Goal: Transaction & Acquisition: Book appointment/travel/reservation

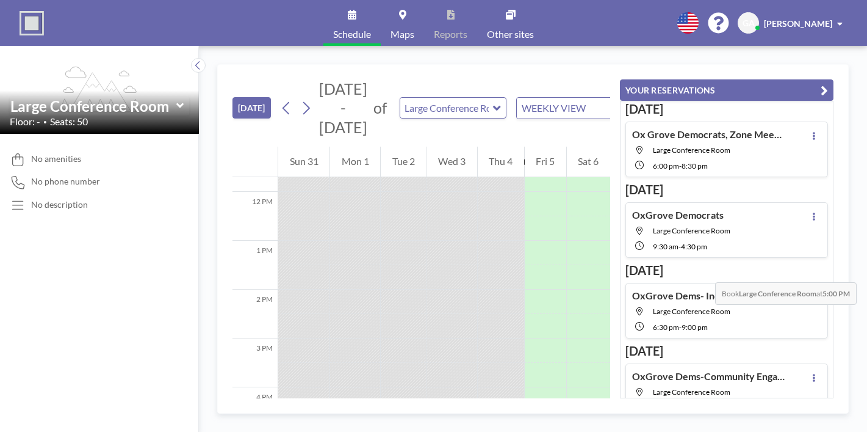
scroll to position [565, 0]
click at [566, 417] on div at bounding box center [546, 429] width 42 height 24
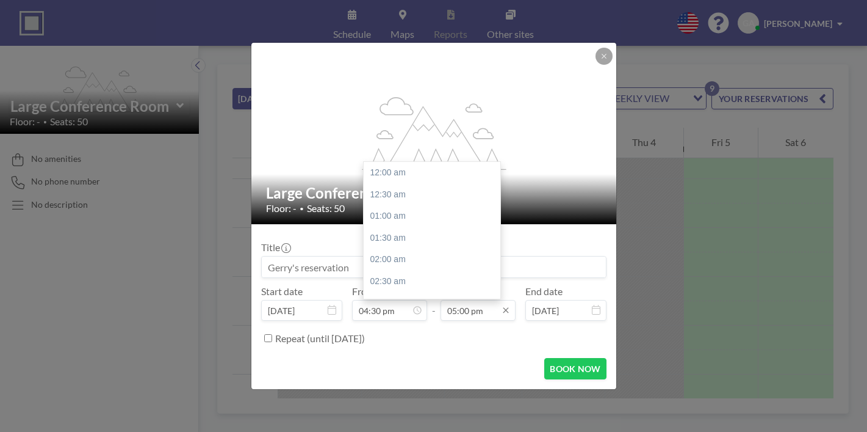
scroll to position [643, 0]
click at [485, 300] on input "05:00 pm" at bounding box center [478, 310] width 75 height 21
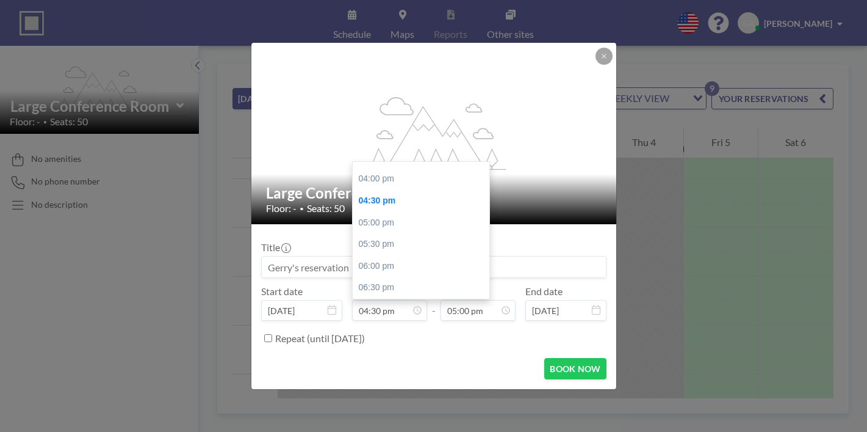
drag, startPoint x: 485, startPoint y: 294, endPoint x: 318, endPoint y: 275, distance: 167.7
click at [318, 285] on div "Start date [DATE] From 04:30 pm 11:30 am 12:00 pm 12:30 pm 01:00 pm 01:30 pm 02…" at bounding box center [433, 302] width 345 height 35
type input "05:00 pm"
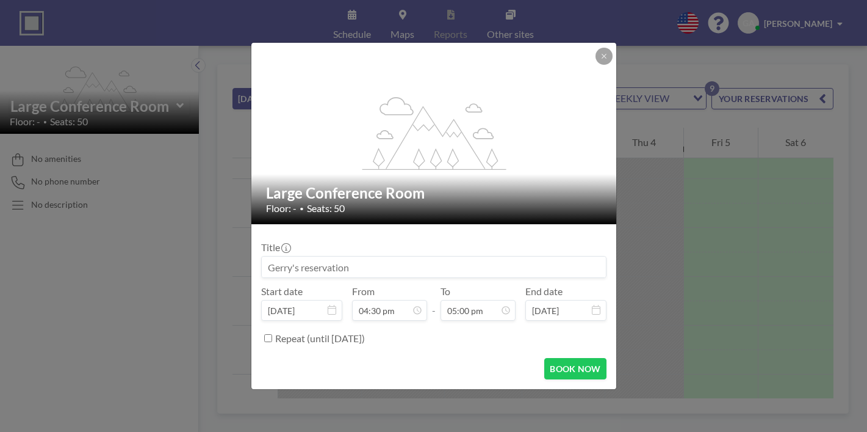
click at [546, 128] on div "flex-grow: 1.2;" at bounding box center [434, 133] width 366 height 181
click at [396, 256] on input at bounding box center [434, 266] width 344 height 21
type input "OxGrove Dems- [PERSON_NAME] Interview"
click at [558, 358] on button "BOOK NOW" at bounding box center [575, 368] width 62 height 21
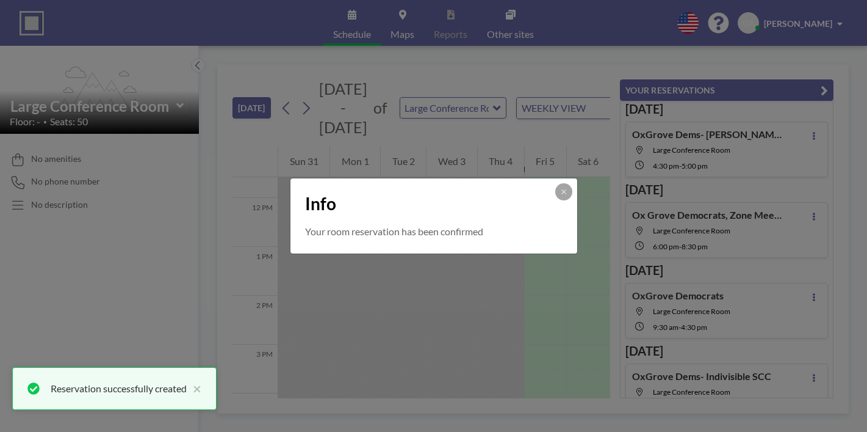
scroll to position [0, 0]
click at [560, 195] on icon at bounding box center [563, 191] width 7 height 7
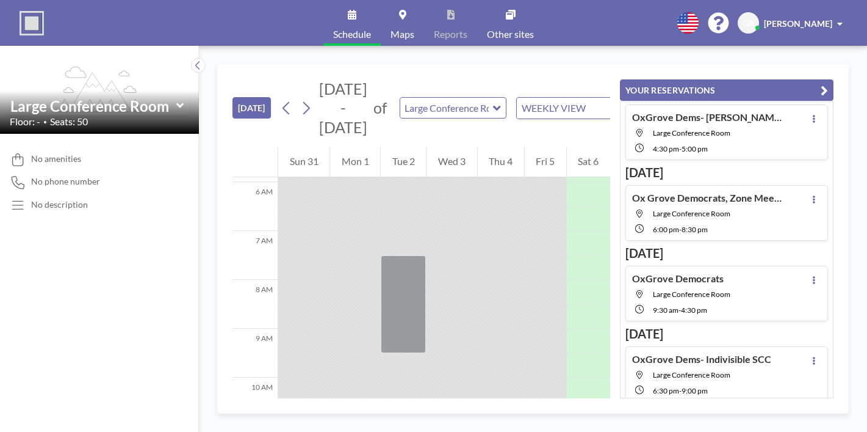
scroll to position [23, 0]
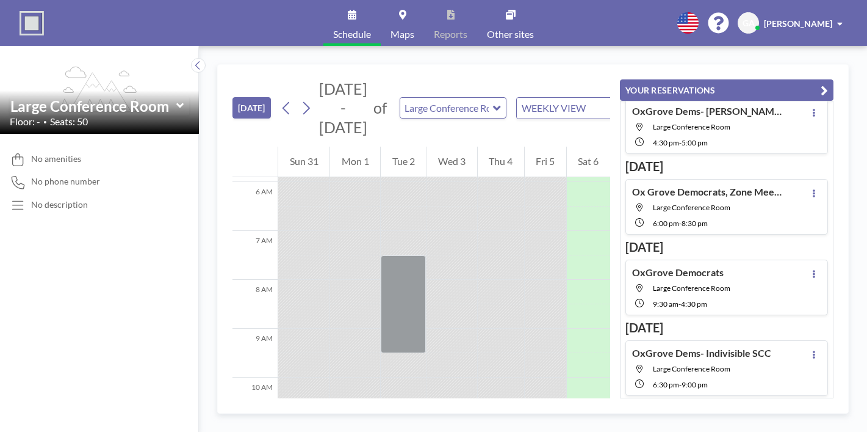
click at [731, 122] on span "Large Conference Room" at bounding box center [692, 126] width 78 height 9
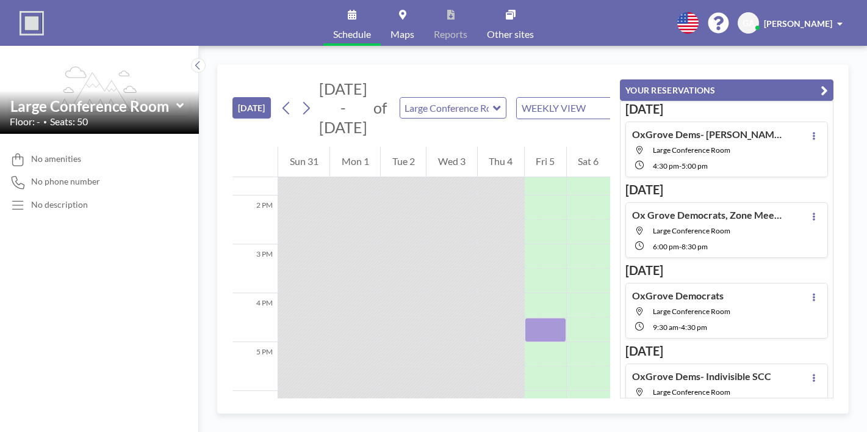
scroll to position [0, 0]
click at [722, 145] on span "Large Conference Room" at bounding box center [692, 149] width 78 height 9
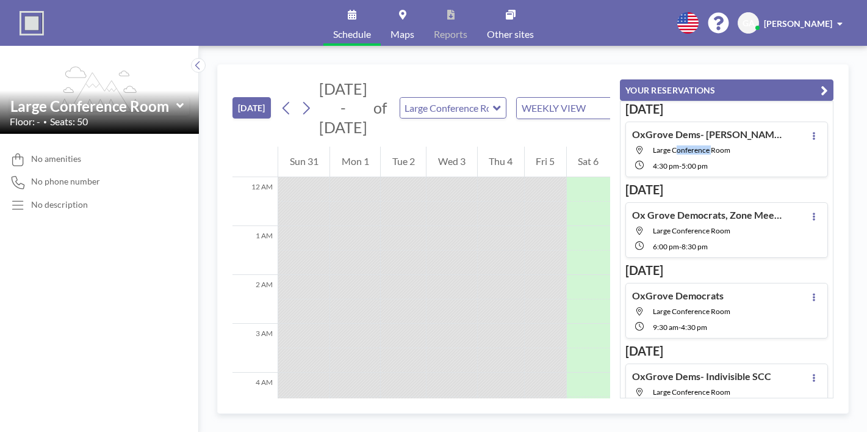
click at [722, 145] on span "Large Conference Room" at bounding box center [692, 149] width 78 height 9
drag, startPoint x: 582, startPoint y: 116, endPoint x: 582, endPoint y: 125, distance: 8.5
click at [566, 146] on div "Fri 5" at bounding box center [546, 161] width 42 height 31
click at [566, 177] on div at bounding box center [546, 189] width 42 height 24
click at [820, 128] on button at bounding box center [814, 135] width 15 height 15
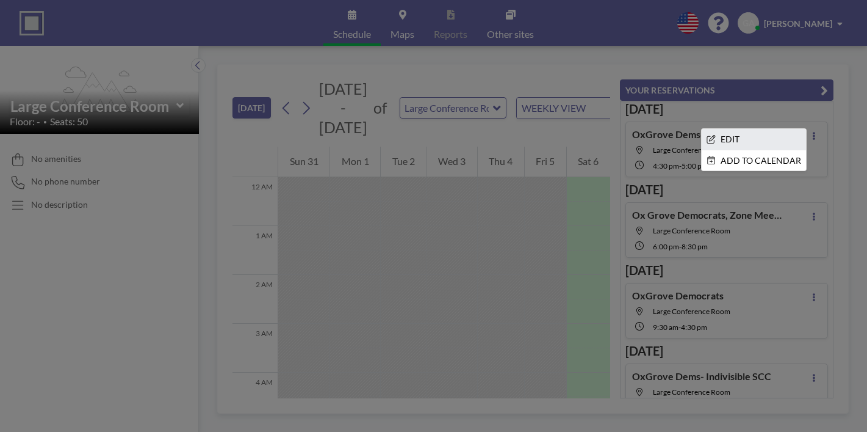
click at [759, 129] on li "EDIT" at bounding box center [754, 139] width 104 height 21
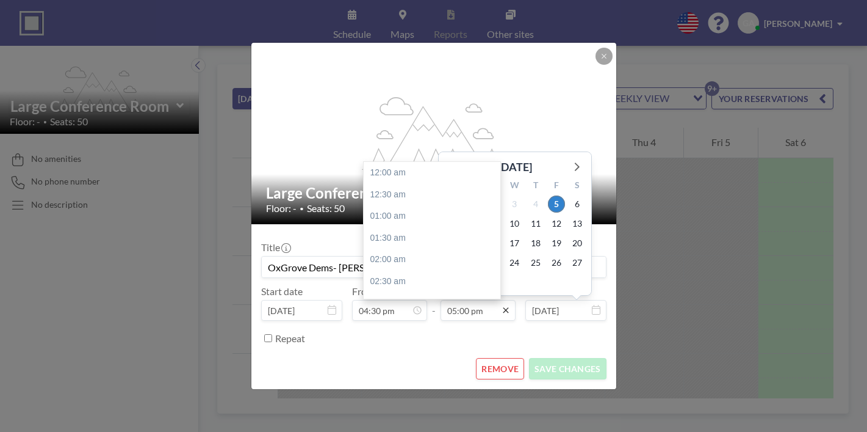
scroll to position [643, 0]
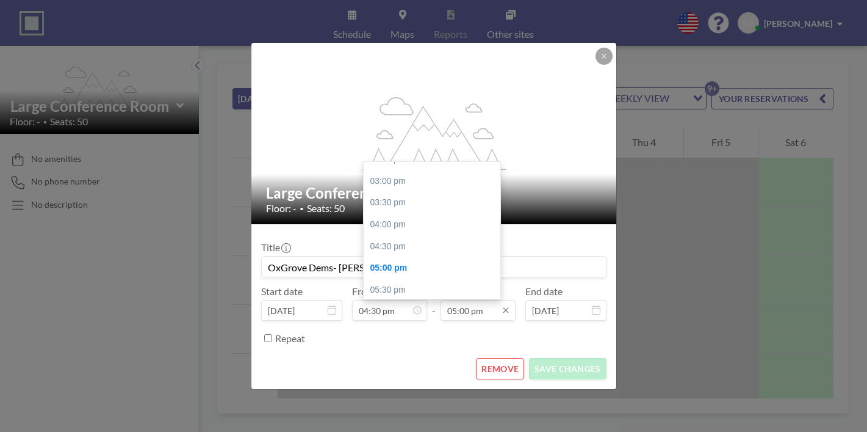
drag, startPoint x: 479, startPoint y: 294, endPoint x: 458, endPoint y: 296, distance: 20.8
click at [455, 300] on input "05:00 pm" at bounding box center [478, 310] width 75 height 21
click at [400, 322] on div "06:30 pm" at bounding box center [432, 333] width 137 height 22
type input "06:30 pm"
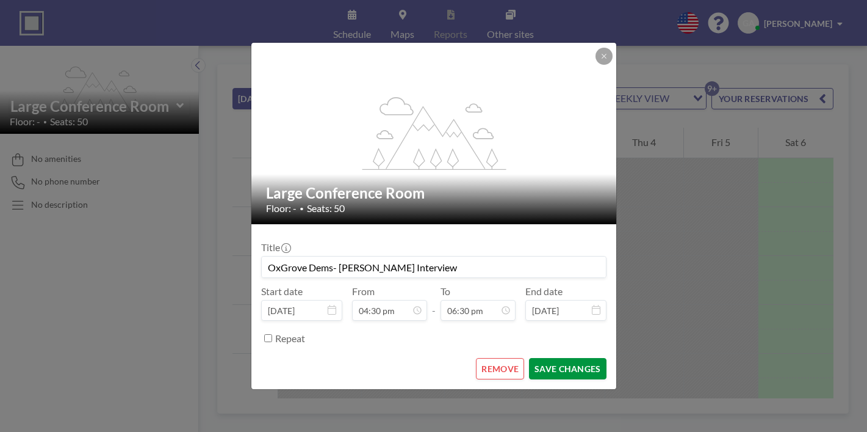
click at [548, 358] on button "SAVE CHANGES" at bounding box center [567, 368] width 77 height 21
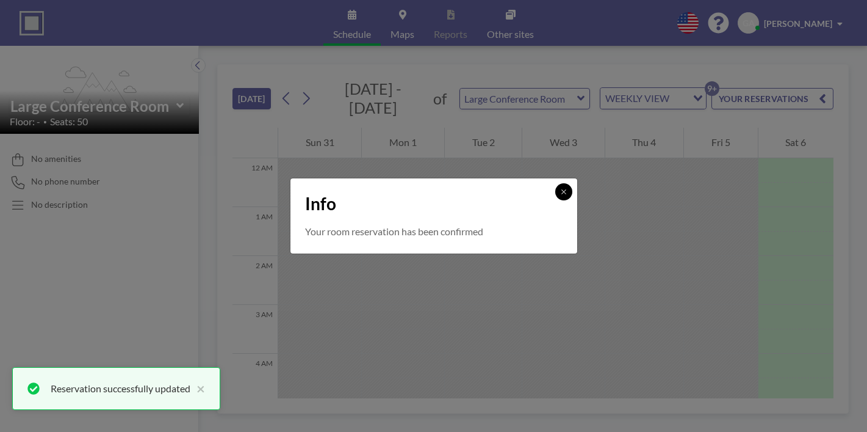
click at [560, 193] on icon at bounding box center [563, 191] width 7 height 7
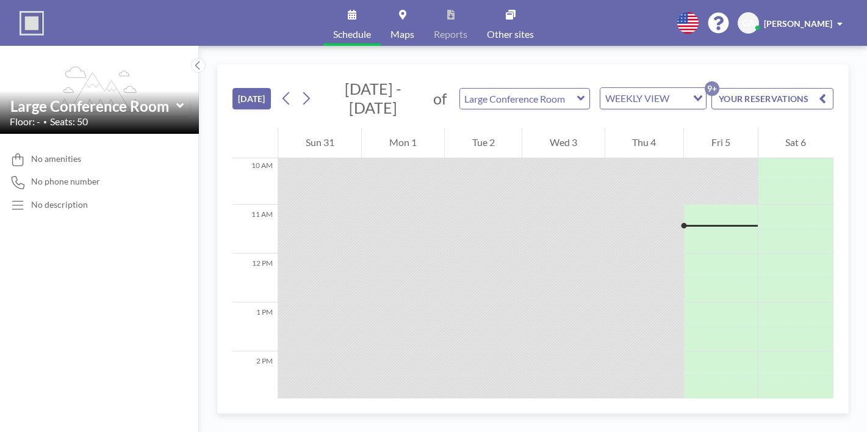
scroll to position [490, 0]
